Goal: Go to known website: Access a specific website the user already knows

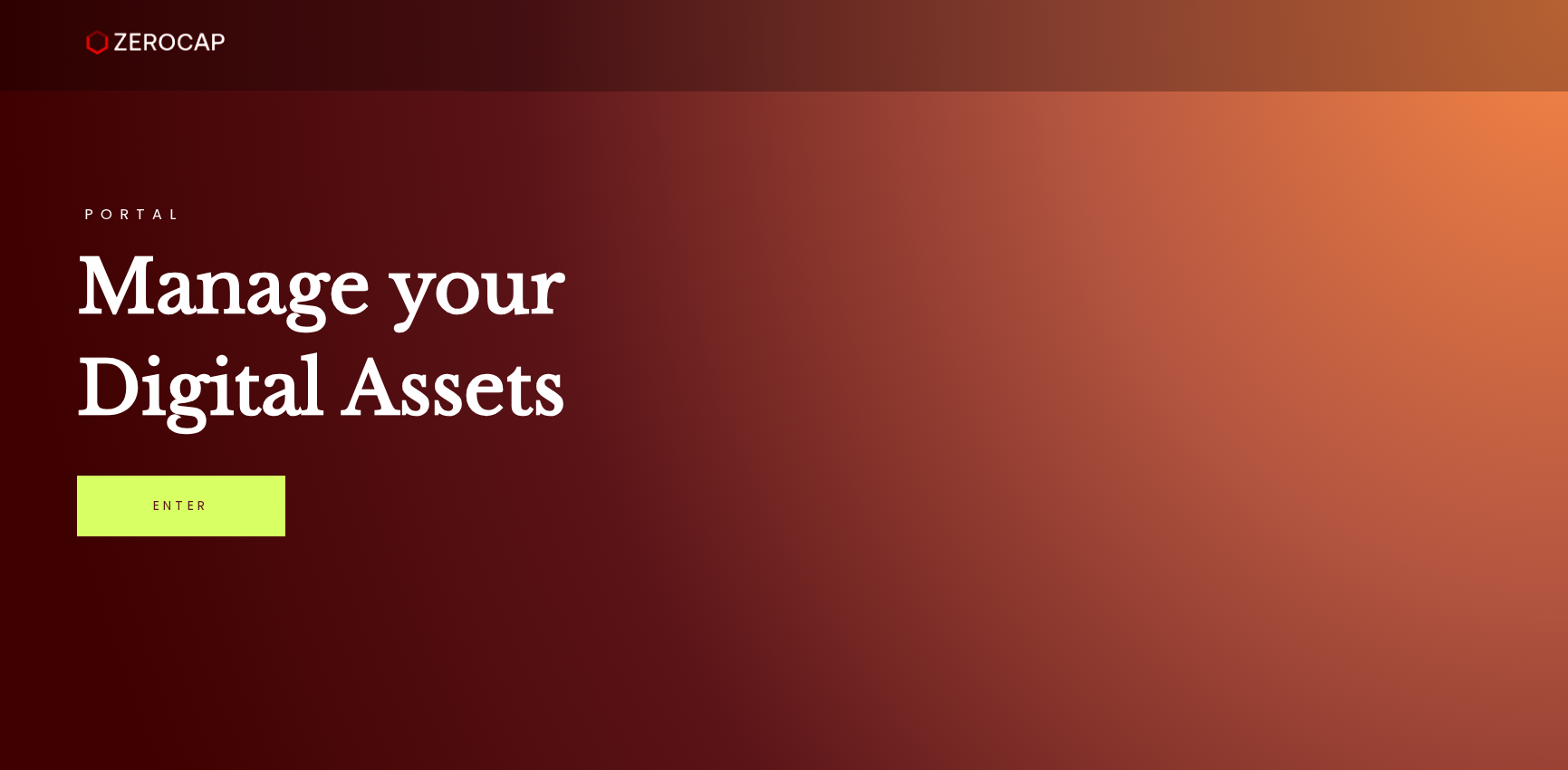
click at [181, 516] on link "Enter" at bounding box center [181, 505] width 207 height 60
